Goal: Information Seeking & Learning: Learn about a topic

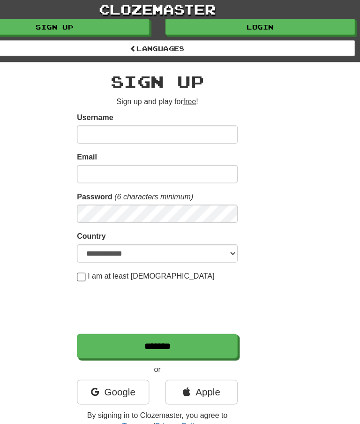
click at [245, 22] on link "Login" at bounding box center [270, 23] width 166 height 14
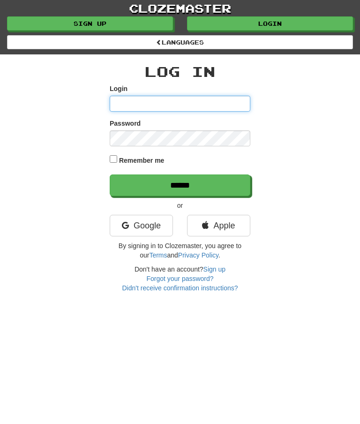
type input "********"
click at [214, 179] on input "******" at bounding box center [180, 186] width 141 height 22
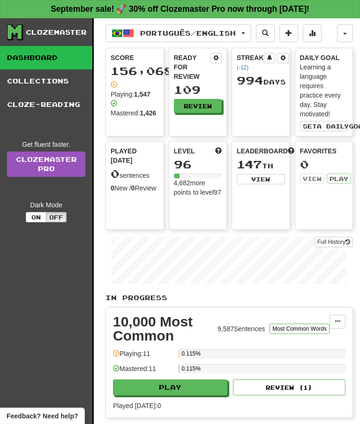
click at [201, 107] on button "Review" at bounding box center [198, 106] width 48 height 14
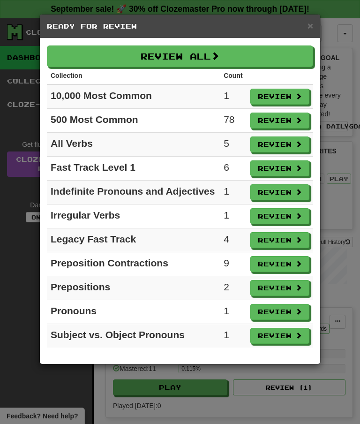
click at [195, 52] on button "Review All" at bounding box center [180, 57] width 267 height 22
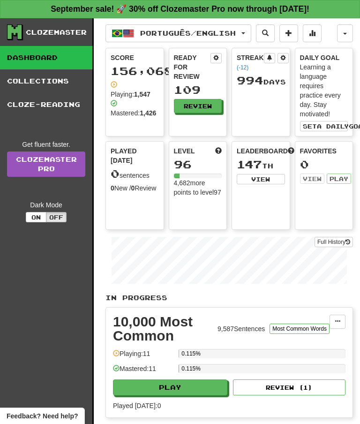
select select "**"
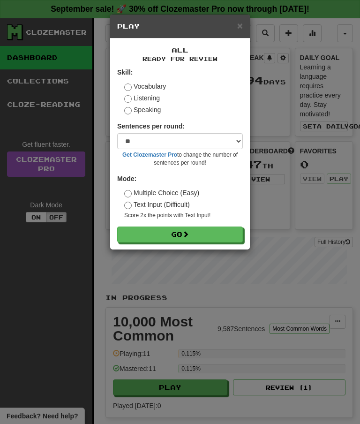
click at [204, 239] on button "Go" at bounding box center [180, 235] width 126 height 16
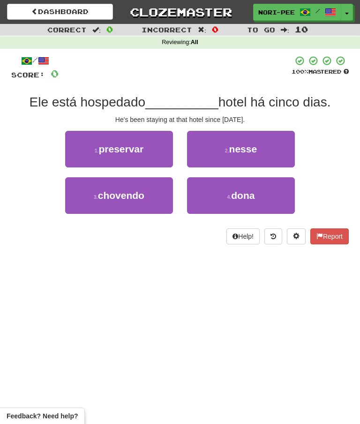
click at [262, 145] on button "2 . nesse" at bounding box center [241, 149] width 108 height 37
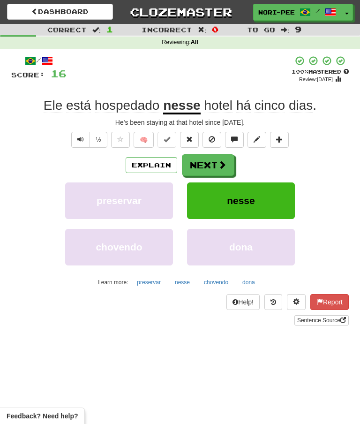
click at [220, 161] on span at bounding box center [222, 164] width 8 height 8
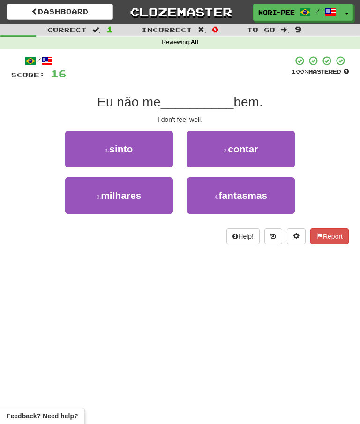
click at [143, 144] on button "1 . sinto" at bounding box center [119, 149] width 108 height 37
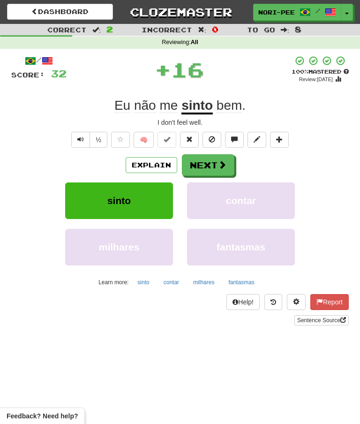
click at [214, 156] on button "Next" at bounding box center [208, 165] width 53 height 22
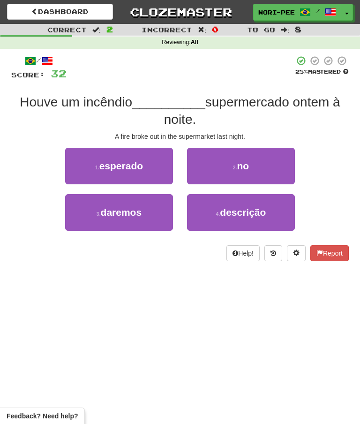
click at [229, 157] on button "2 . no" at bounding box center [241, 166] width 108 height 37
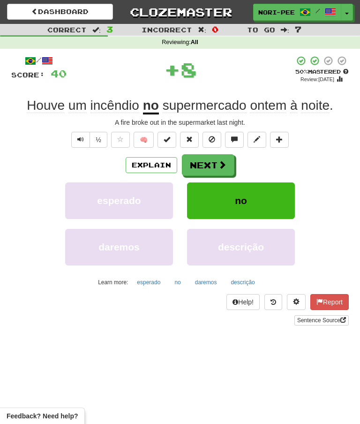
click at [215, 159] on button "Next" at bounding box center [208, 165] width 53 height 22
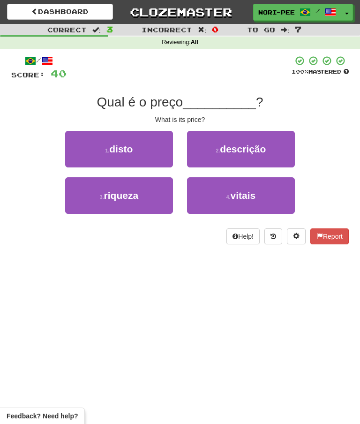
click at [147, 146] on button "1 . disto" at bounding box center [119, 149] width 108 height 37
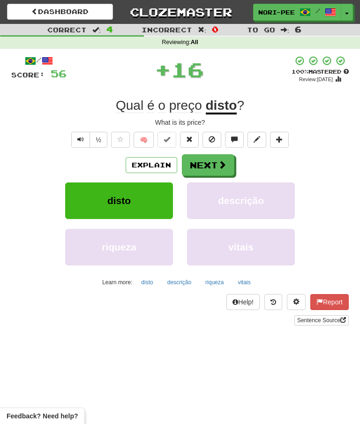
click at [216, 163] on button "Next" at bounding box center [208, 165] width 53 height 22
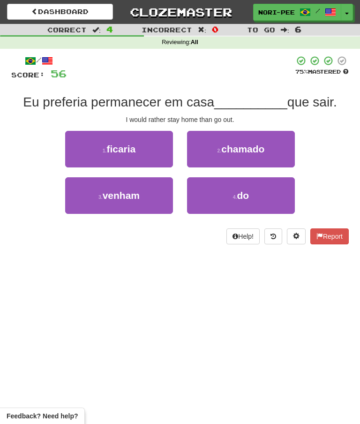
click at [253, 198] on button "4 . do" at bounding box center [241, 195] width 108 height 37
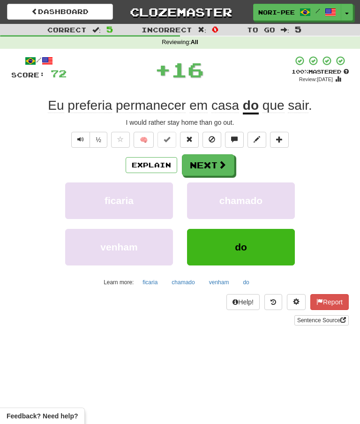
click at [222, 164] on span at bounding box center [222, 164] width 8 height 8
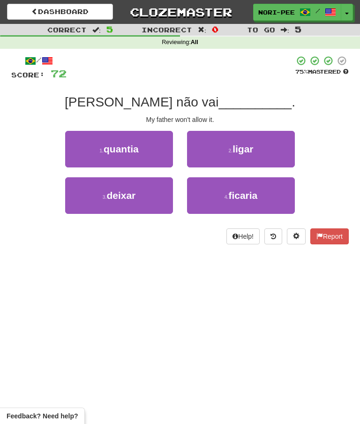
click at [102, 204] on button "3 . deixar" at bounding box center [119, 195] width 108 height 37
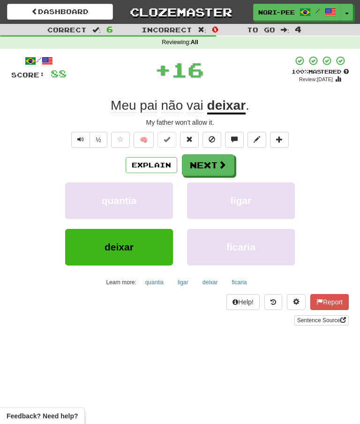
click at [224, 161] on span at bounding box center [222, 164] width 8 height 8
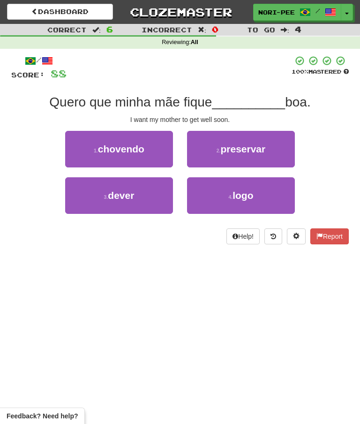
click at [246, 193] on span "logo" at bounding box center [243, 195] width 21 height 11
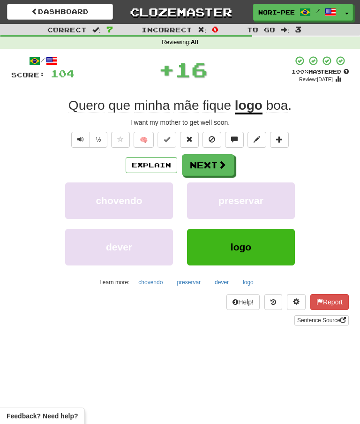
click at [217, 160] on button "Next" at bounding box center [208, 165] width 53 height 22
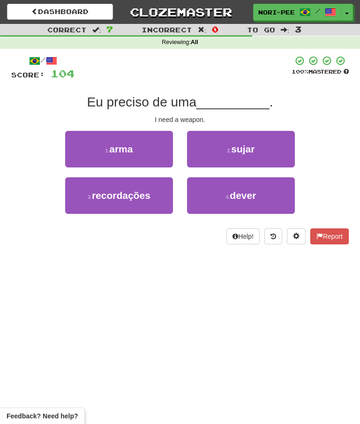
click at [134, 146] on button "1 . arma" at bounding box center [119, 149] width 108 height 37
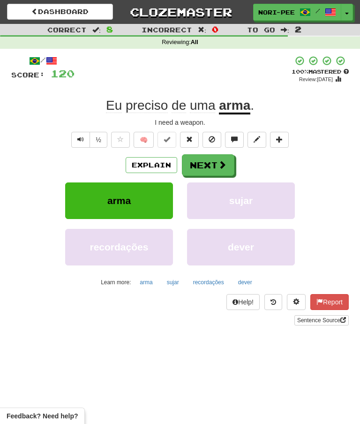
click at [214, 168] on button "Next" at bounding box center [208, 165] width 53 height 22
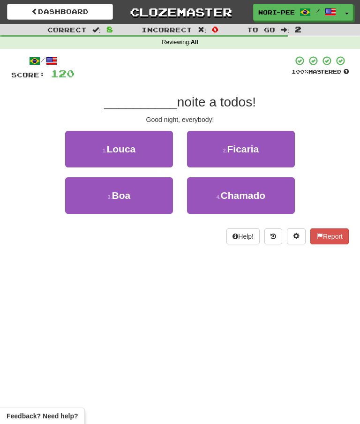
click at [128, 193] on span "Boa" at bounding box center [121, 195] width 19 height 11
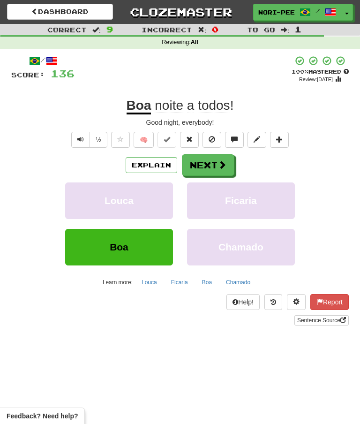
click at [223, 165] on span at bounding box center [222, 164] width 8 height 8
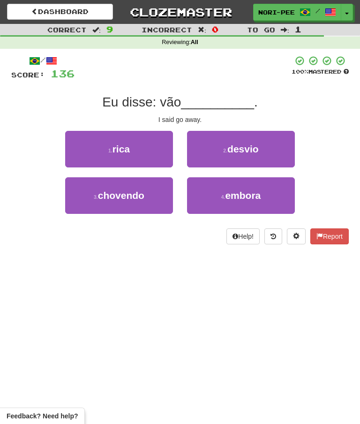
click at [253, 196] on span "embora" at bounding box center [243, 195] width 36 height 11
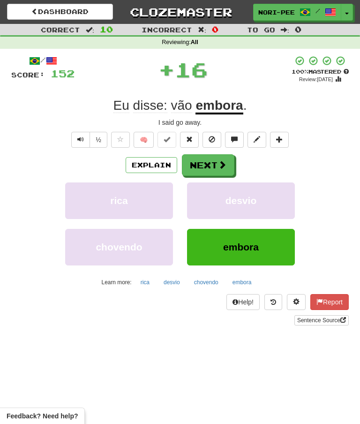
click at [215, 160] on button "Next" at bounding box center [208, 165] width 53 height 22
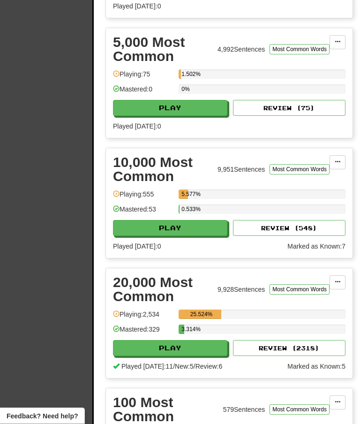
scroll to position [520, 0]
click at [178, 350] on button "Play" at bounding box center [170, 348] width 114 height 16
select select "**"
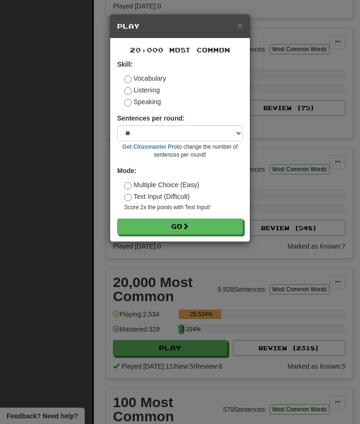
click at [176, 227] on button "Go" at bounding box center [180, 227] width 126 height 16
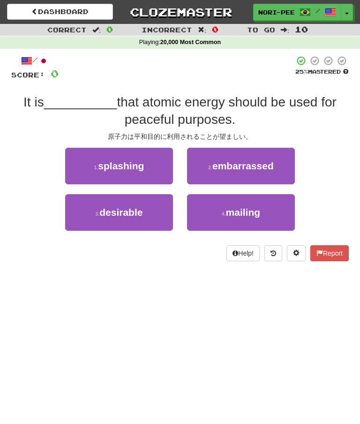
click at [157, 215] on button "3 . desirable" at bounding box center [119, 212] width 108 height 37
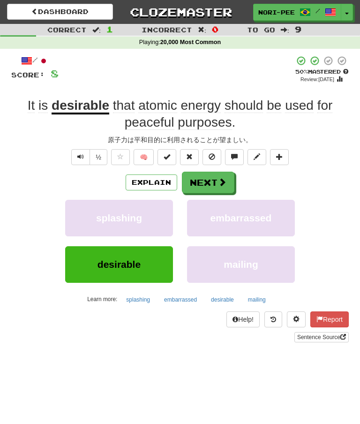
click at [215, 175] on button "Next" at bounding box center [208, 183] width 53 height 22
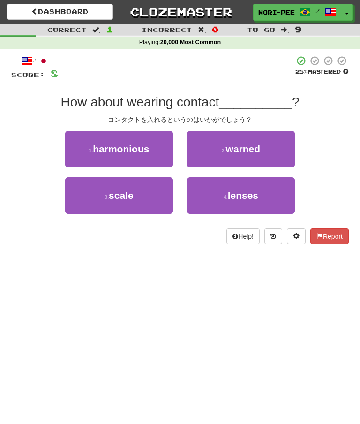
click at [215, 198] on button "4 . lenses" at bounding box center [241, 195] width 108 height 37
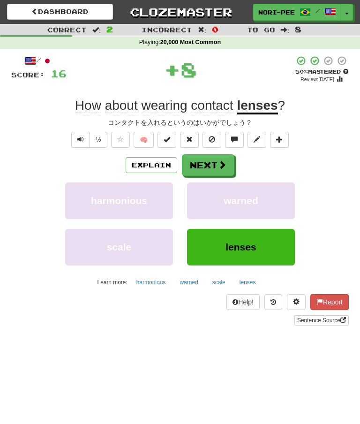
click at [223, 160] on span at bounding box center [222, 164] width 8 height 8
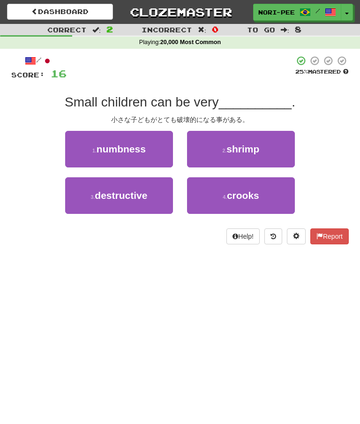
click at [153, 194] on button "3 . destructive" at bounding box center [119, 195] width 108 height 37
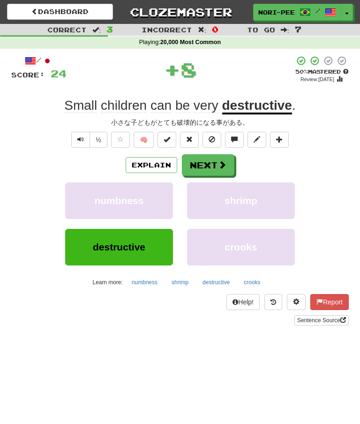
click at [223, 160] on span at bounding box center [222, 164] width 8 height 8
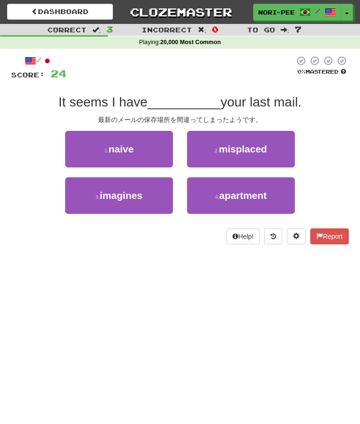
click at [251, 151] on span "misplaced" at bounding box center [243, 149] width 48 height 11
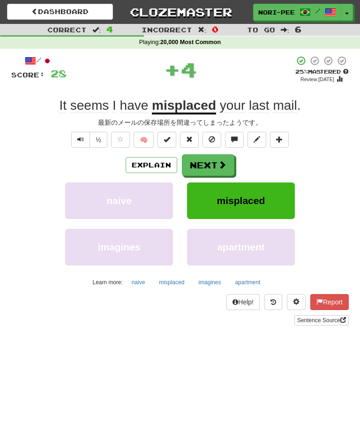
click at [226, 164] on span at bounding box center [222, 164] width 8 height 8
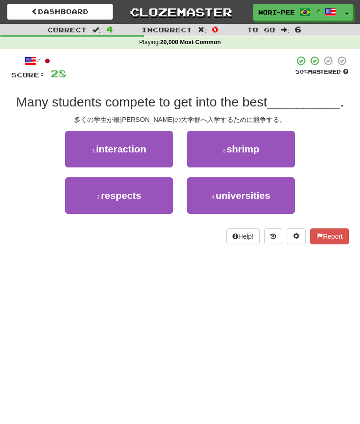
click at [244, 197] on span "universities" at bounding box center [243, 195] width 55 height 11
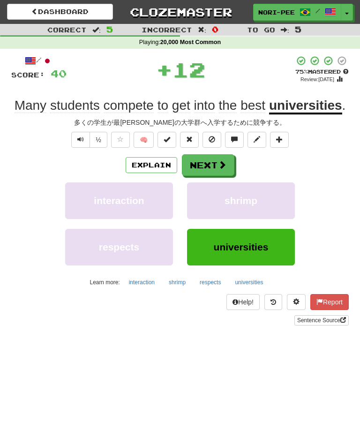
click at [216, 163] on button "Next" at bounding box center [208, 165] width 53 height 22
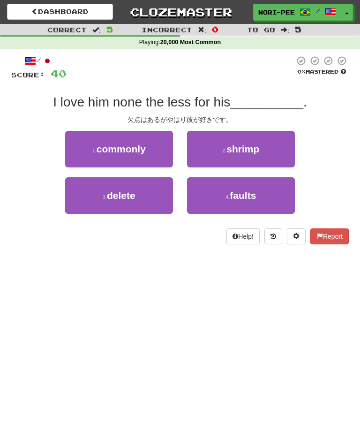
click at [229, 196] on small "4 ." at bounding box center [228, 197] width 4 height 6
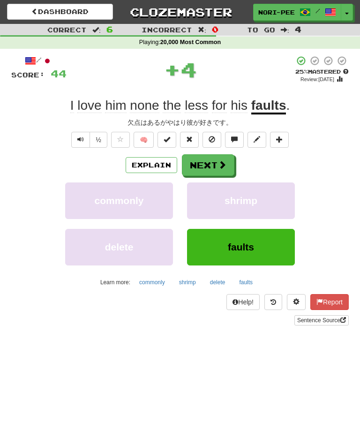
click at [215, 163] on button "Next" at bounding box center [208, 165] width 53 height 22
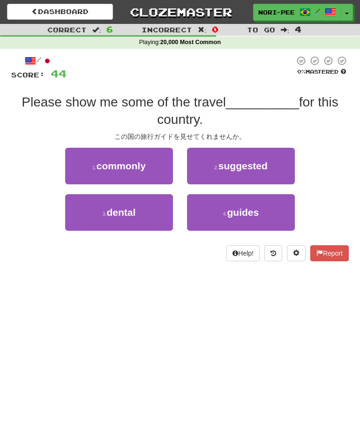
click at [223, 215] on small "4 ." at bounding box center [225, 214] width 4 height 6
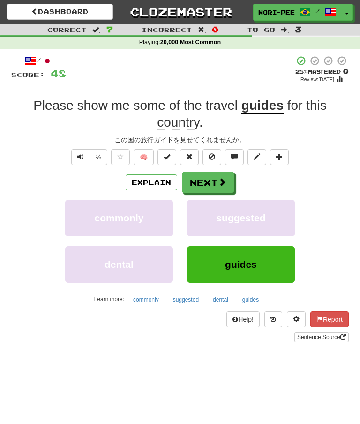
click at [214, 173] on button "Next" at bounding box center [208, 183] width 53 height 22
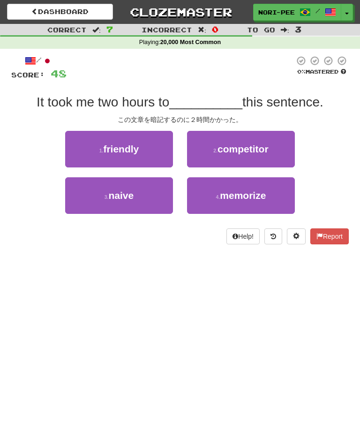
click at [229, 192] on span "memorize" at bounding box center [243, 195] width 46 height 11
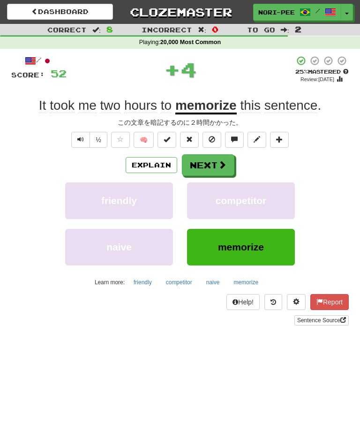
click at [219, 161] on span at bounding box center [222, 164] width 8 height 8
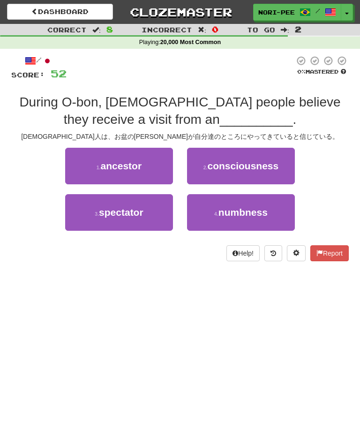
click at [147, 165] on button "1 . ancestor" at bounding box center [119, 166] width 108 height 37
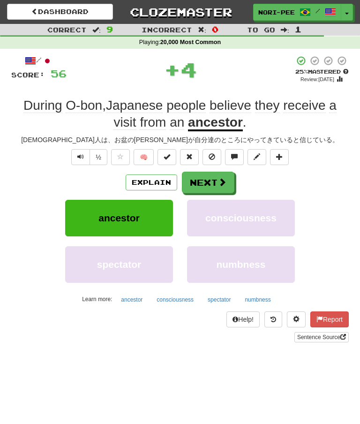
click at [212, 177] on button "Next" at bounding box center [208, 183] width 53 height 22
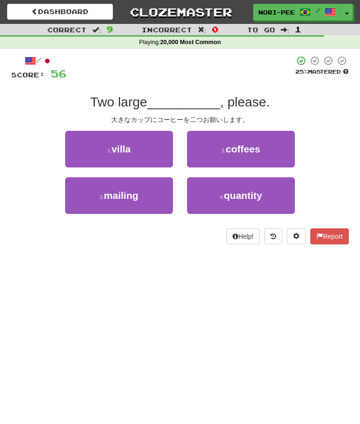
click at [241, 149] on span "coffees" at bounding box center [243, 149] width 35 height 11
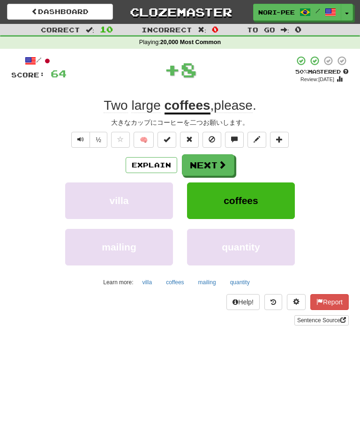
click at [213, 160] on button "Next" at bounding box center [208, 165] width 53 height 22
